Goal: Complete application form

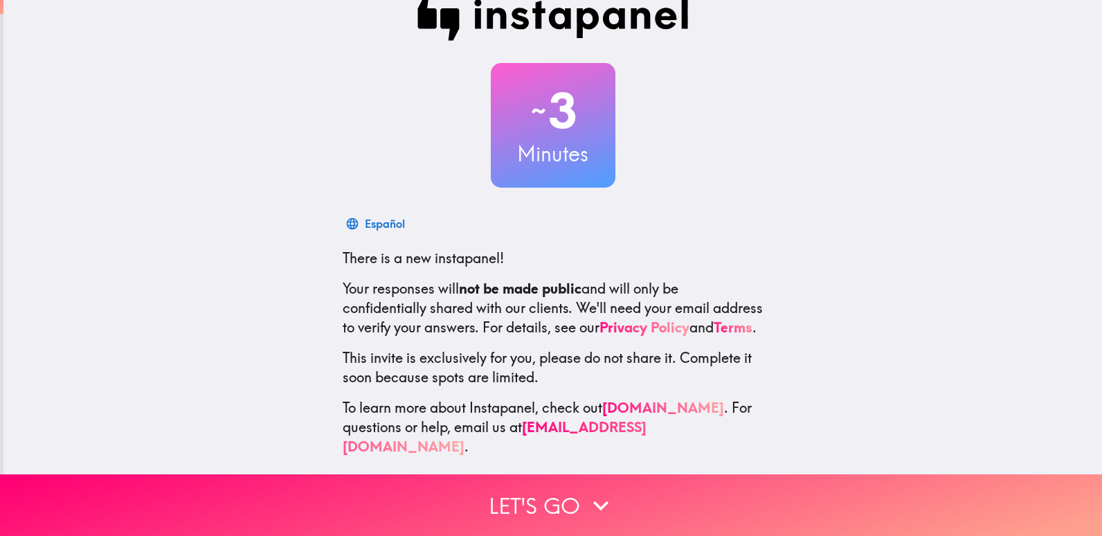
scroll to position [40, 0]
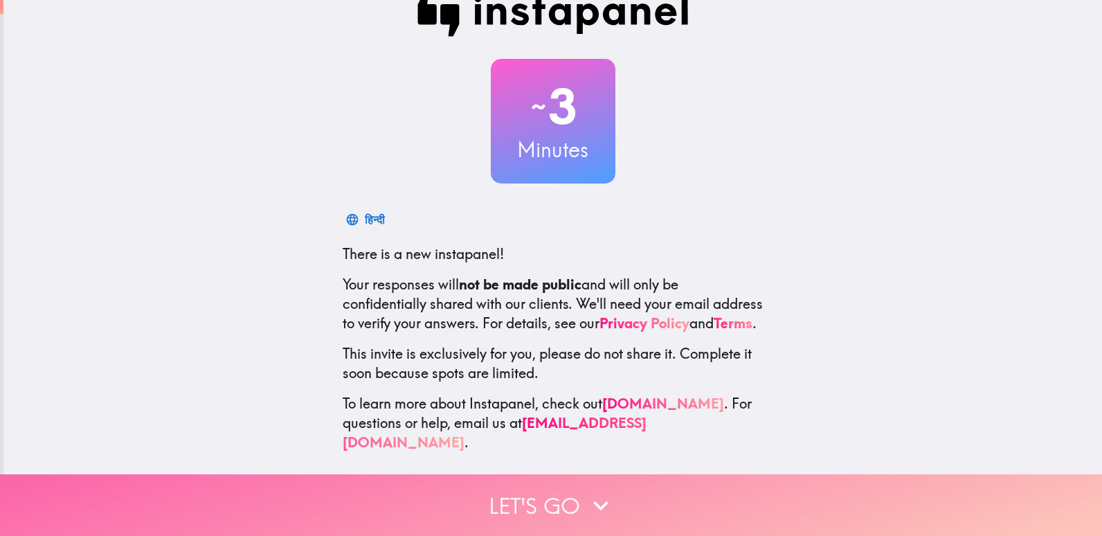
click at [566, 485] on button "Let's go" at bounding box center [551, 505] width 1102 height 62
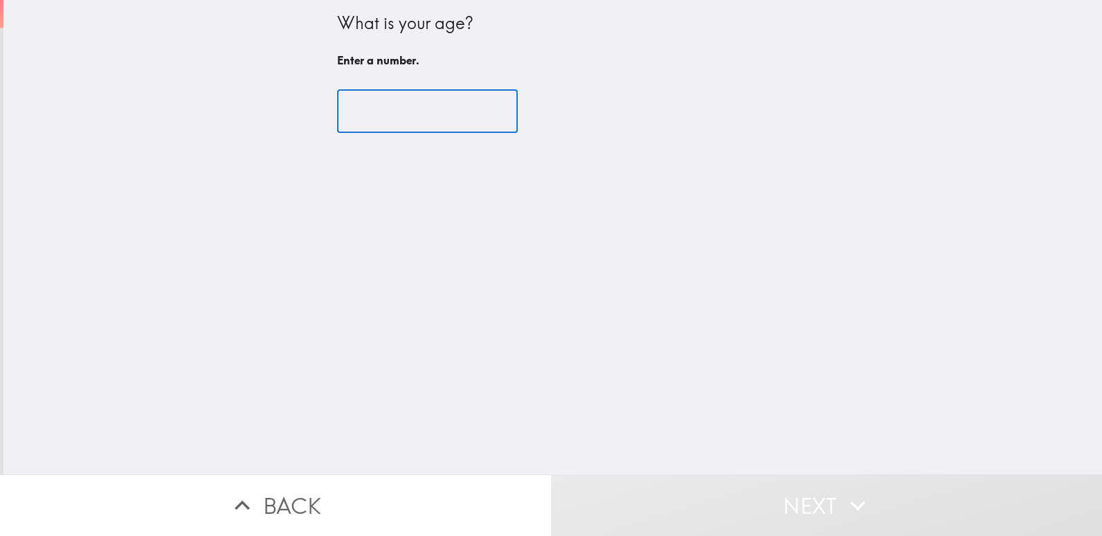
click at [415, 119] on input "number" at bounding box center [427, 111] width 181 height 43
click at [480, 113] on input "-1" at bounding box center [427, 111] width 181 height 43
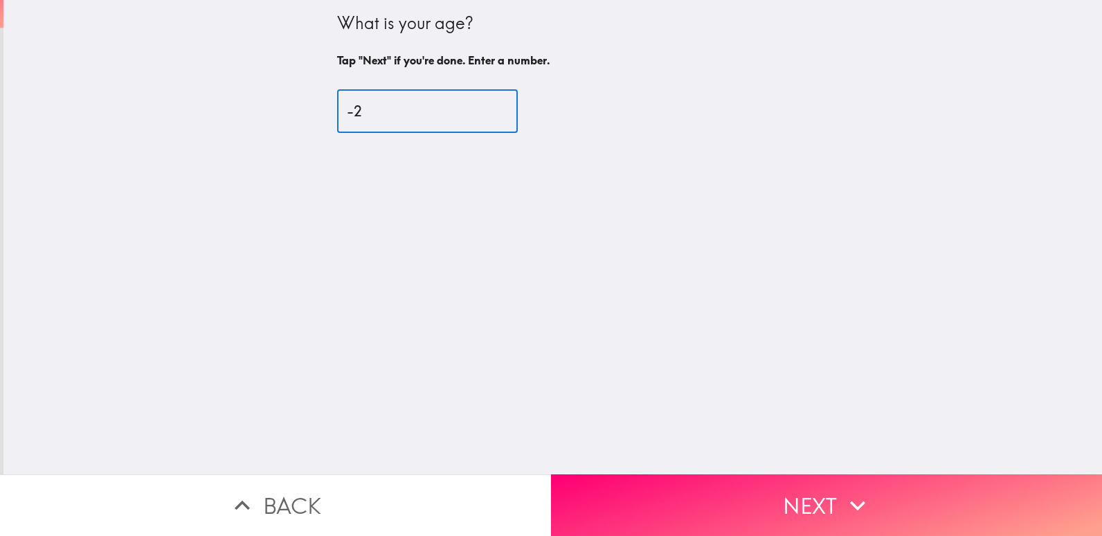
click at [480, 114] on input "-2" at bounding box center [427, 111] width 181 height 43
click at [480, 113] on input "-3" at bounding box center [427, 111] width 181 height 43
click at [480, 111] on input "-68" at bounding box center [427, 111] width 181 height 43
click at [480, 111] on input "-69" at bounding box center [427, 111] width 181 height 43
click at [480, 111] on input "-70" at bounding box center [427, 111] width 181 height 43
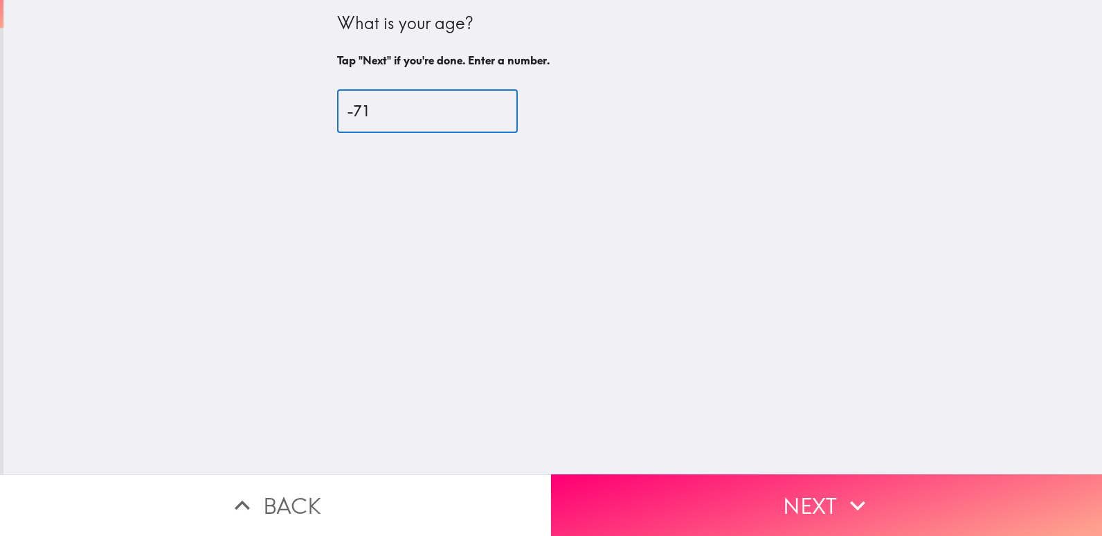
click at [480, 111] on input "-71" at bounding box center [427, 111] width 181 height 43
click at [480, 111] on input "-72" at bounding box center [427, 111] width 181 height 43
click at [480, 111] on input "-73" at bounding box center [427, 111] width 181 height 43
click at [480, 111] on input "-74" at bounding box center [427, 111] width 181 height 43
type input "-75"
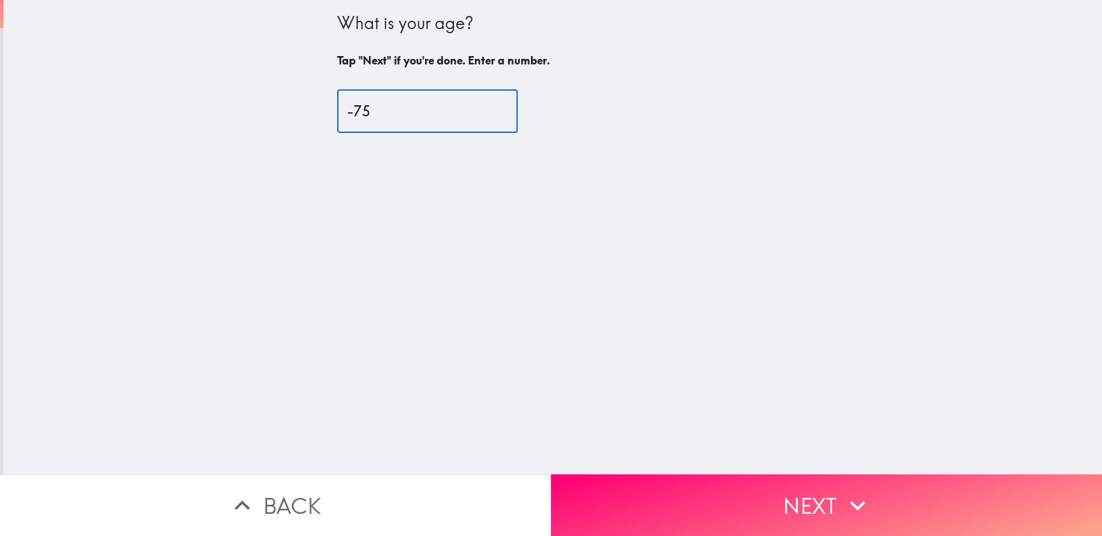
click at [480, 111] on input "-75" at bounding box center [427, 111] width 181 height 43
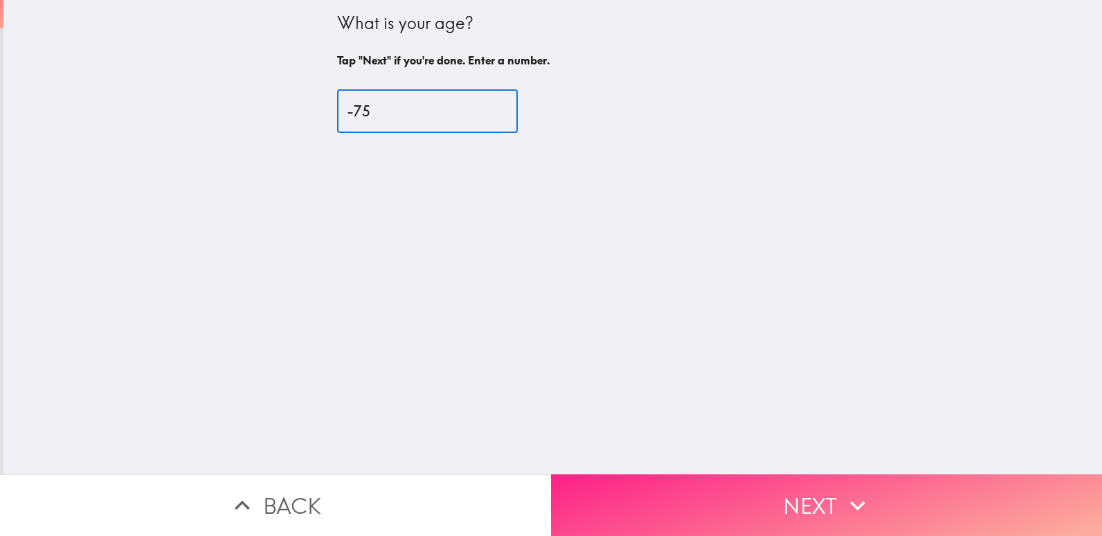
click at [741, 492] on button "Next" at bounding box center [826, 505] width 551 height 62
